Goal: Go to known website: Go to known website

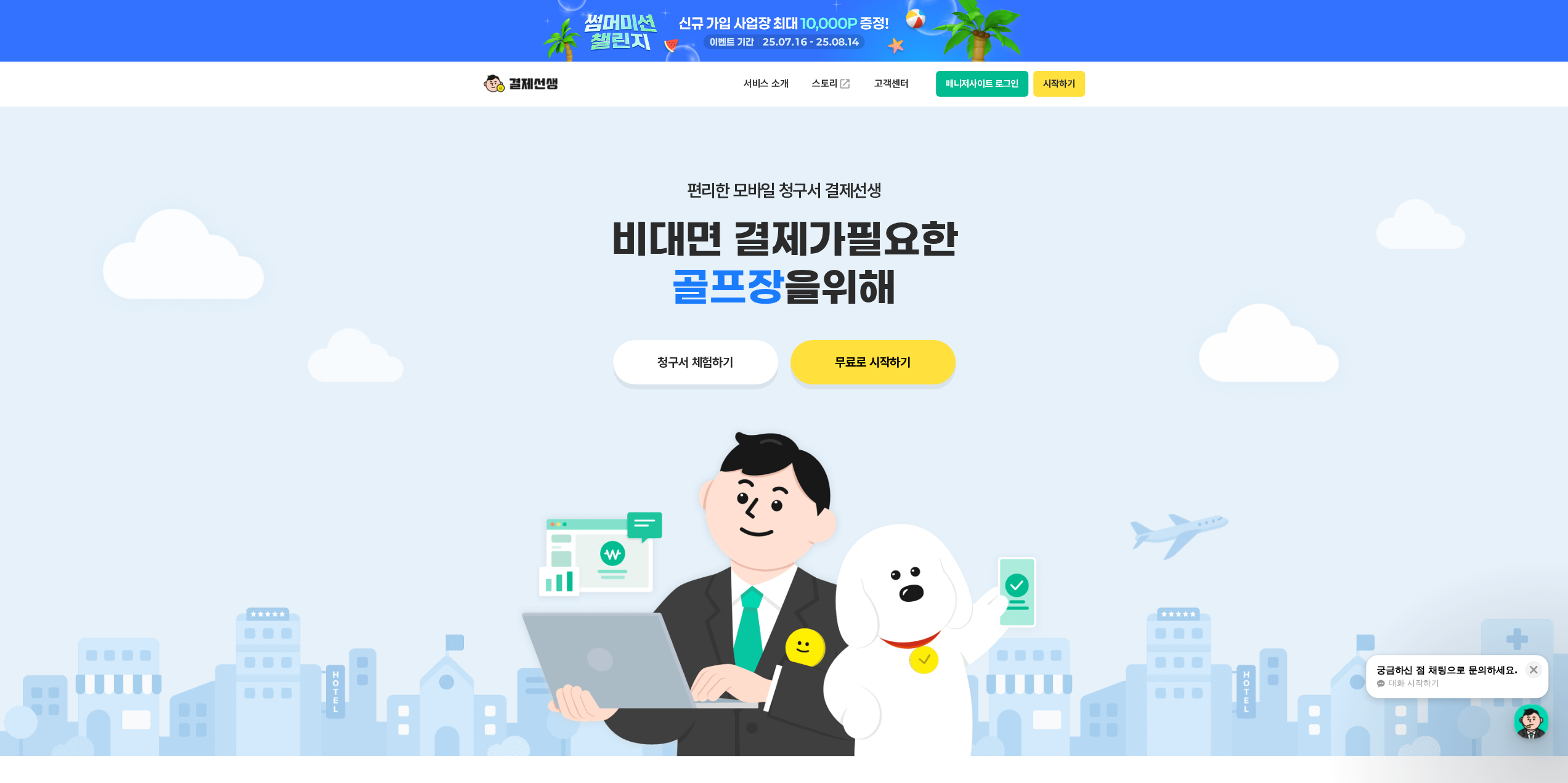
click at [977, 80] on button "매니저사이트 로그인" at bounding box center [983, 84] width 93 height 26
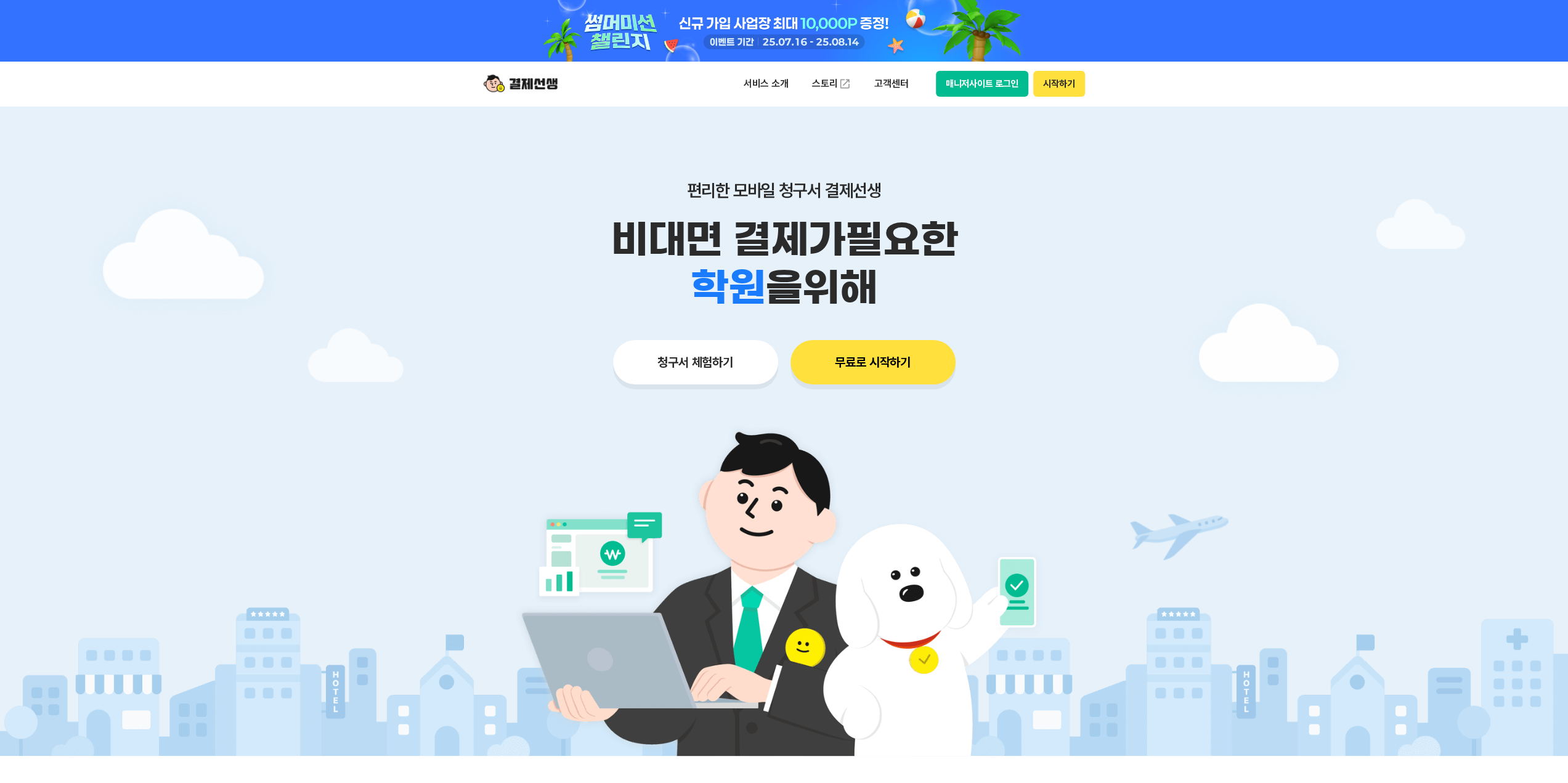
click at [997, 78] on button "매니저사이트 로그인" at bounding box center [983, 84] width 93 height 26
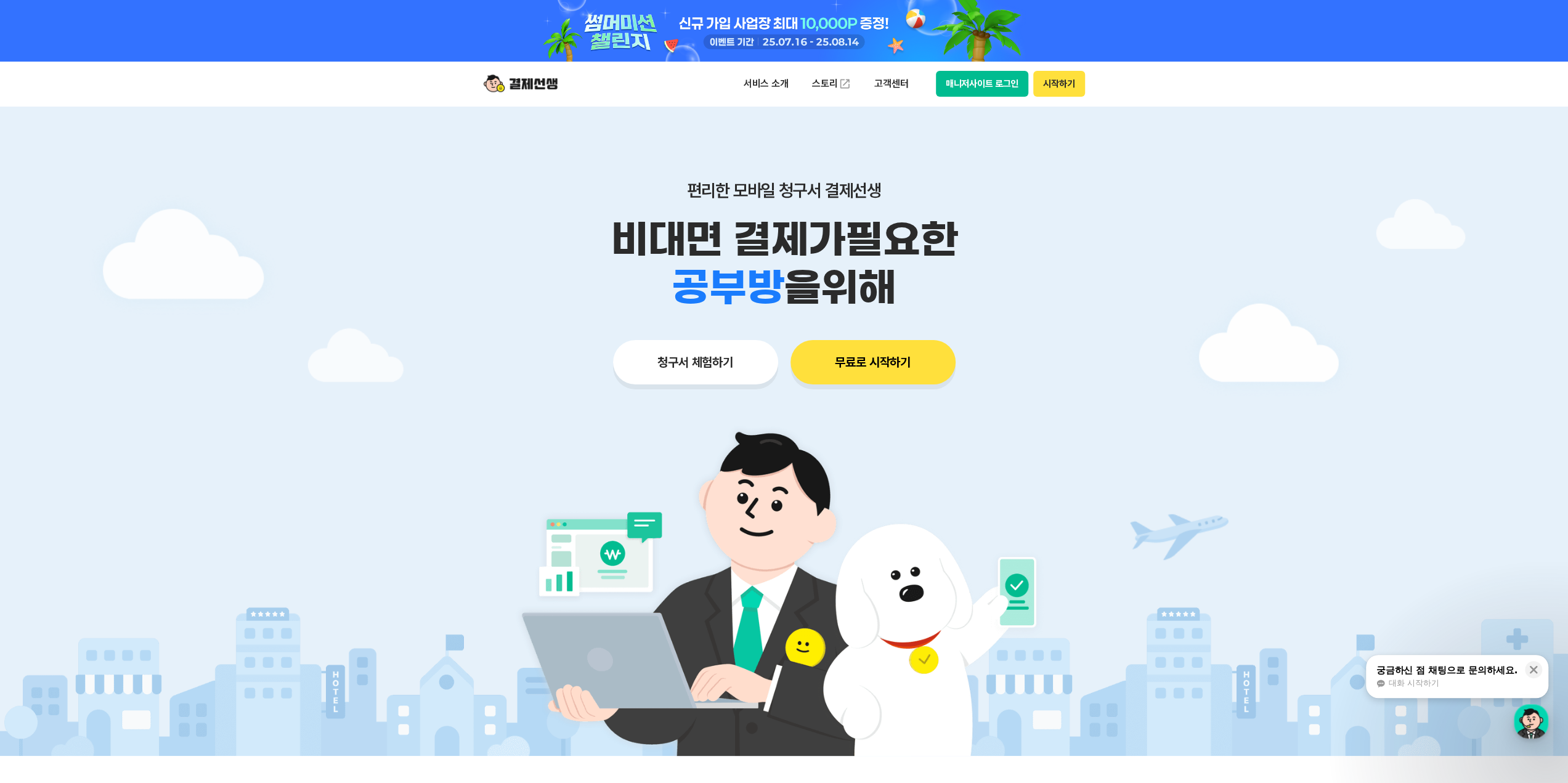
click at [979, 83] on button "매니저사이트 로그인" at bounding box center [983, 84] width 93 height 26
click at [971, 78] on button "매니저사이트 로그인" at bounding box center [983, 84] width 93 height 26
